Goal: Information Seeking & Learning: Find contact information

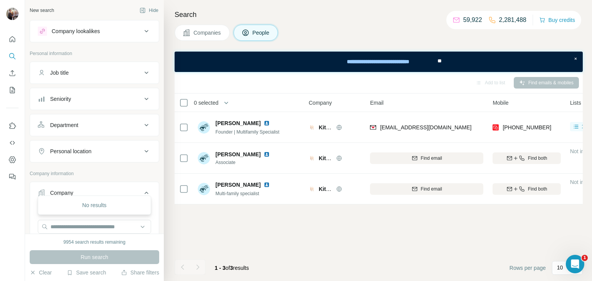
scroll to position [0, 25]
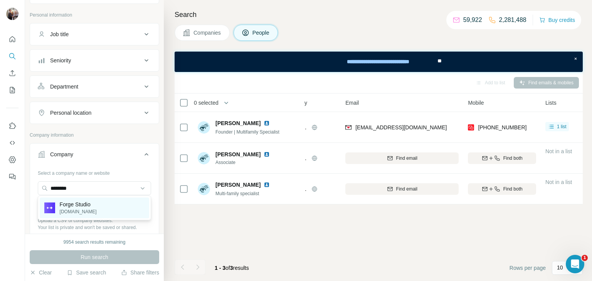
type input "********"
click at [72, 205] on p "Forge Studio" at bounding box center [78, 205] width 37 height 8
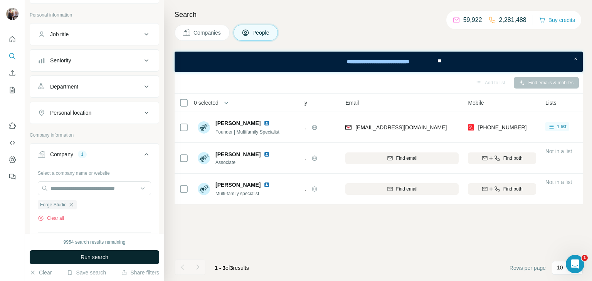
click at [86, 255] on span "Run search" at bounding box center [95, 258] width 28 height 8
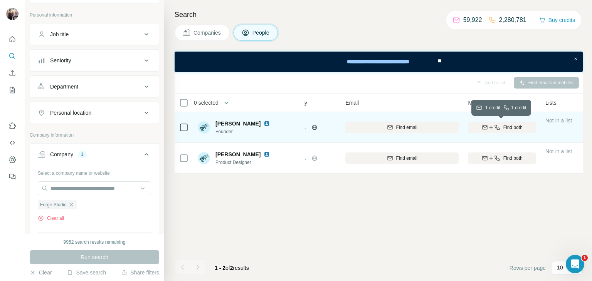
click at [504, 126] on span "Find both" at bounding box center [512, 127] width 19 height 7
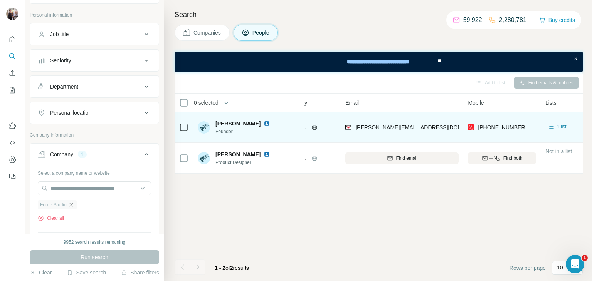
click at [73, 204] on icon "button" at bounding box center [70, 204] width 3 height 3
click at [71, 188] on input "text" at bounding box center [94, 188] width 113 height 14
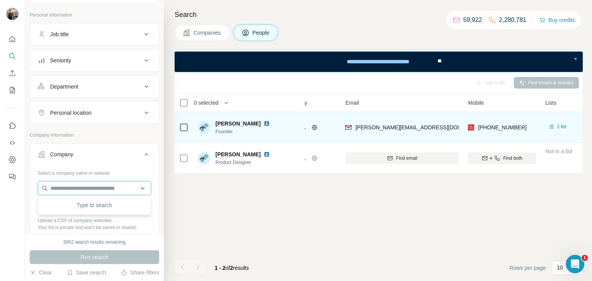
paste input "**********"
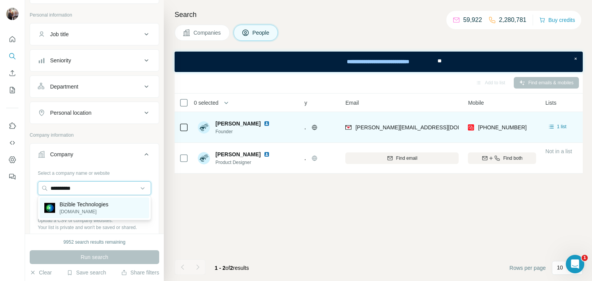
type input "**********"
click at [81, 208] on p "[DOMAIN_NAME]" at bounding box center [84, 211] width 49 height 7
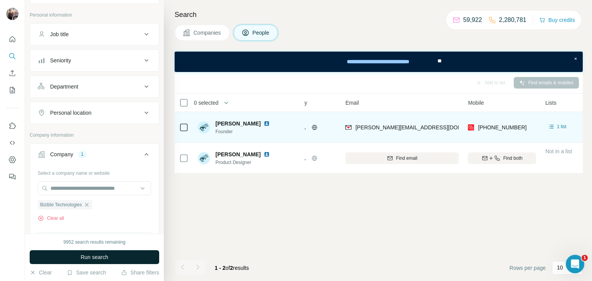
click at [87, 259] on span "Run search" at bounding box center [95, 258] width 28 height 8
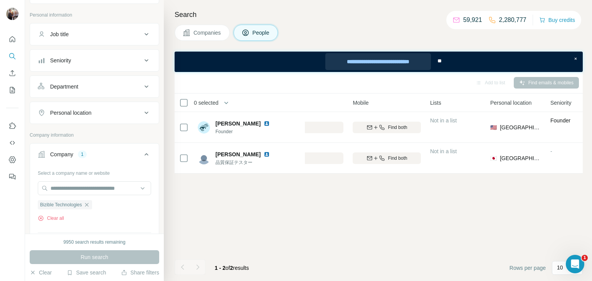
scroll to position [0, 137]
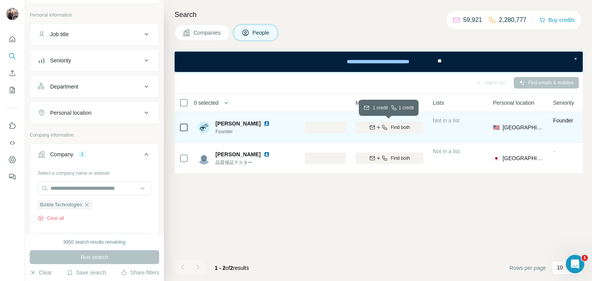
click at [378, 123] on button "Find both" at bounding box center [389, 128] width 68 height 12
drag, startPoint x: 215, startPoint y: 123, endPoint x: 245, endPoint y: 125, distance: 30.1
click at [245, 125] on div "[PERSON_NAME]" at bounding box center [243, 124] width 57 height 8
copy span "[PERSON_NAME]"
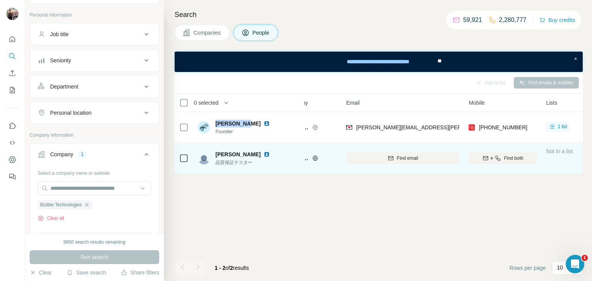
scroll to position [0, 23]
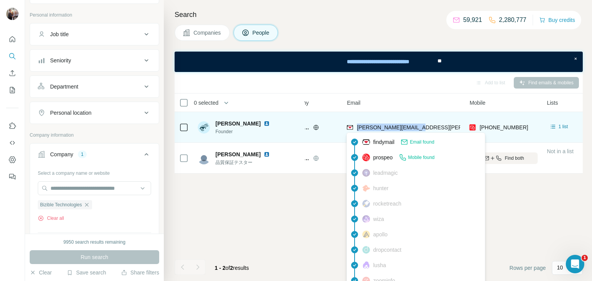
drag, startPoint x: 416, startPoint y: 129, endPoint x: 356, endPoint y: 130, distance: 59.7
click at [356, 130] on div "[PERSON_NAME][EMAIL_ADDRESS][PERSON_NAME][DOMAIN_NAME]" at bounding box center [403, 127] width 113 height 21
copy span "[PERSON_NAME][EMAIL_ADDRESS][PERSON_NAME][DOMAIN_NAME]"
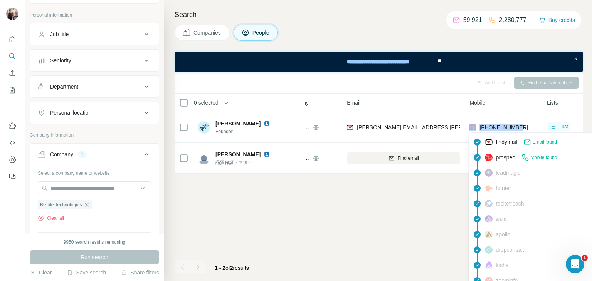
drag, startPoint x: 525, startPoint y: 125, endPoint x: 475, endPoint y: 125, distance: 49.3
click at [475, 125] on div "[PHONE_NUMBER]" at bounding box center [503, 127] width 68 height 21
copy div "[PHONE_NUMBER]"
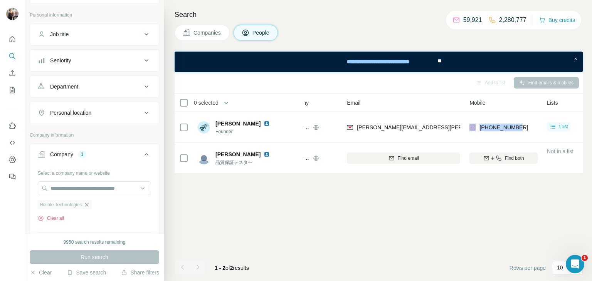
click at [88, 203] on icon "button" at bounding box center [86, 204] width 3 height 3
click at [66, 188] on input "text" at bounding box center [94, 188] width 113 height 14
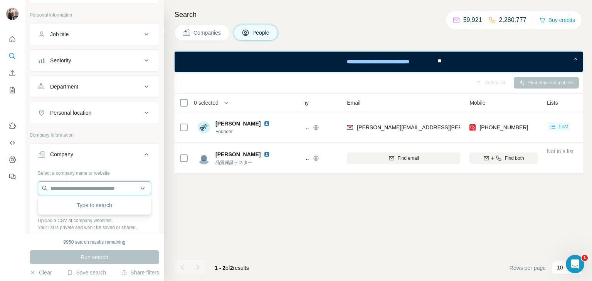
paste input "**********"
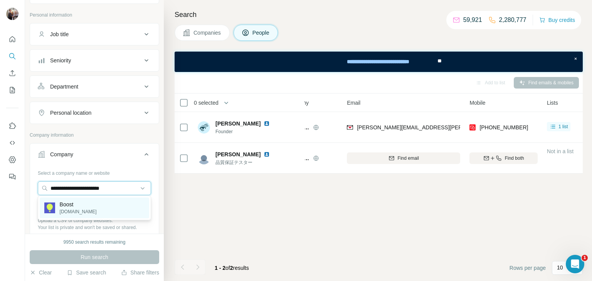
type input "**********"
click at [77, 204] on p "Boost" at bounding box center [78, 205] width 37 height 8
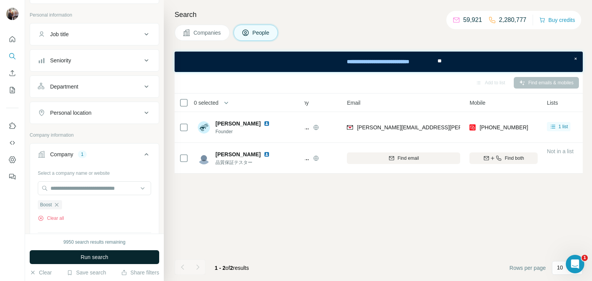
click at [83, 257] on span "Run search" at bounding box center [95, 258] width 28 height 8
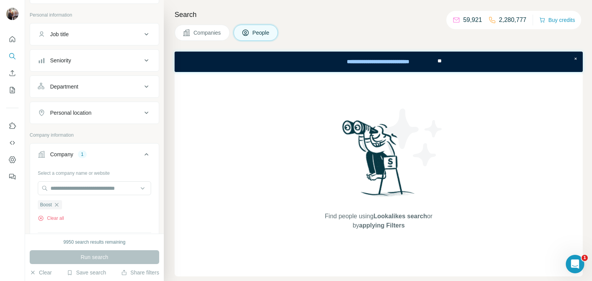
click at [208, 30] on span "Companies" at bounding box center [207, 33] width 28 height 8
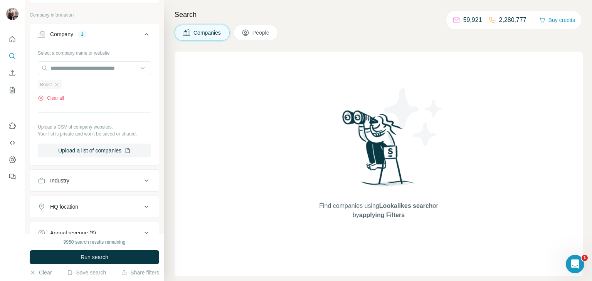
click at [49, 84] on span "Boost" at bounding box center [46, 84] width 12 height 7
click at [75, 70] on input "text" at bounding box center [94, 68] width 113 height 14
click at [93, 104] on div "Select a company name or website Boost Clear all Upload a CSV of company websit…" at bounding box center [94, 102] width 113 height 111
click at [59, 84] on icon "button" at bounding box center [57, 85] width 6 height 6
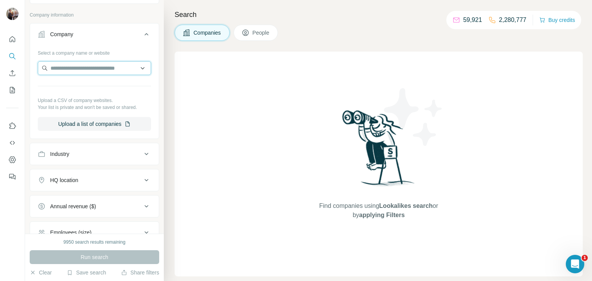
click at [69, 68] on input "text" at bounding box center [94, 68] width 113 height 14
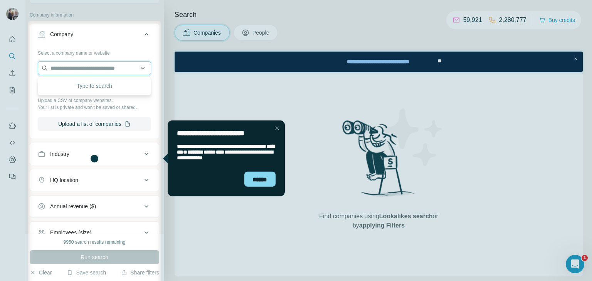
paste input "**********"
type input "**********"
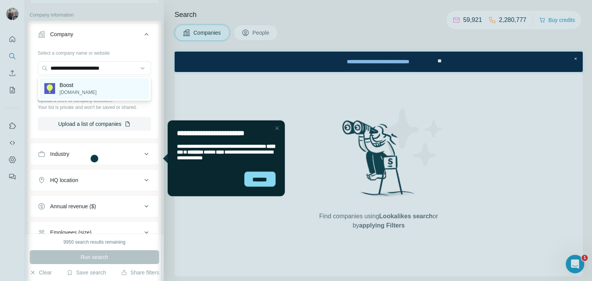
click at [64, 88] on p "Boost" at bounding box center [78, 85] width 37 height 8
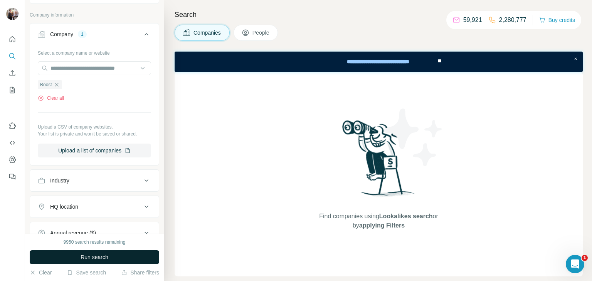
click at [93, 255] on span "Run search" at bounding box center [95, 258] width 28 height 8
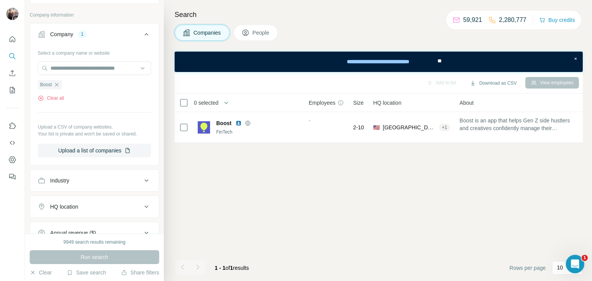
click at [269, 29] on span "People" at bounding box center [261, 33] width 18 height 8
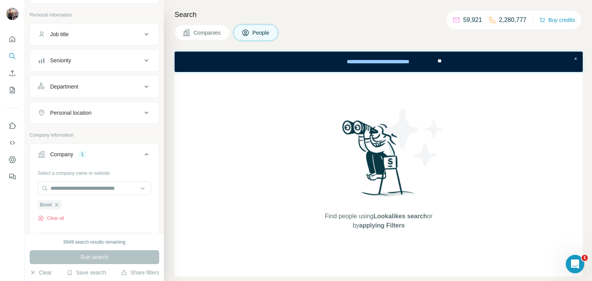
click at [214, 34] on span "Companies" at bounding box center [207, 33] width 28 height 8
